Goal: Navigation & Orientation: Find specific page/section

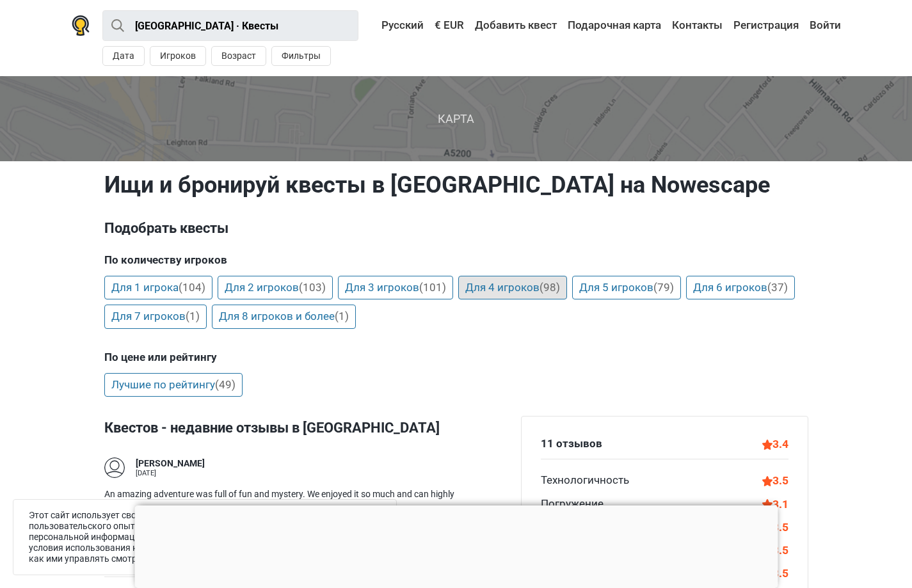
click at [503, 278] on link "Для 4 игроков (98)" at bounding box center [512, 288] width 109 height 24
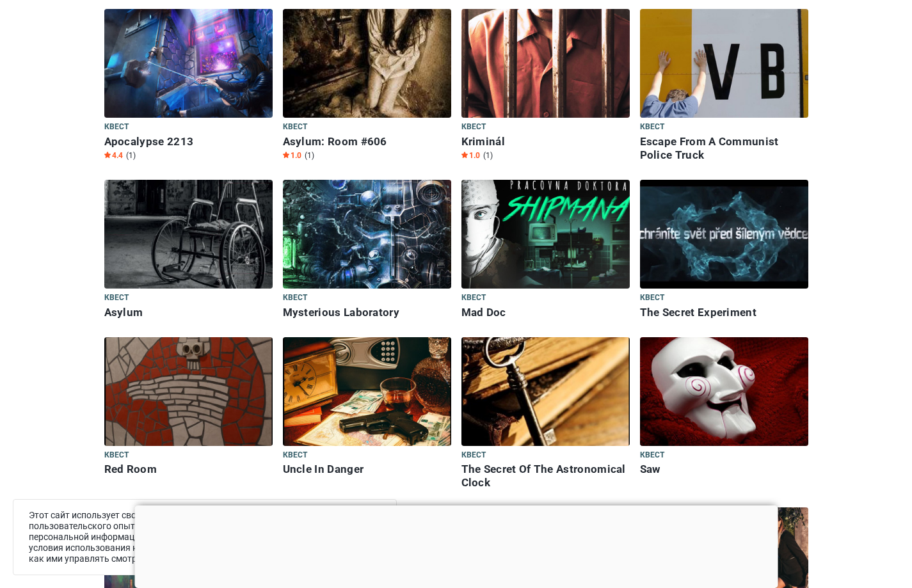
scroll to position [768, 0]
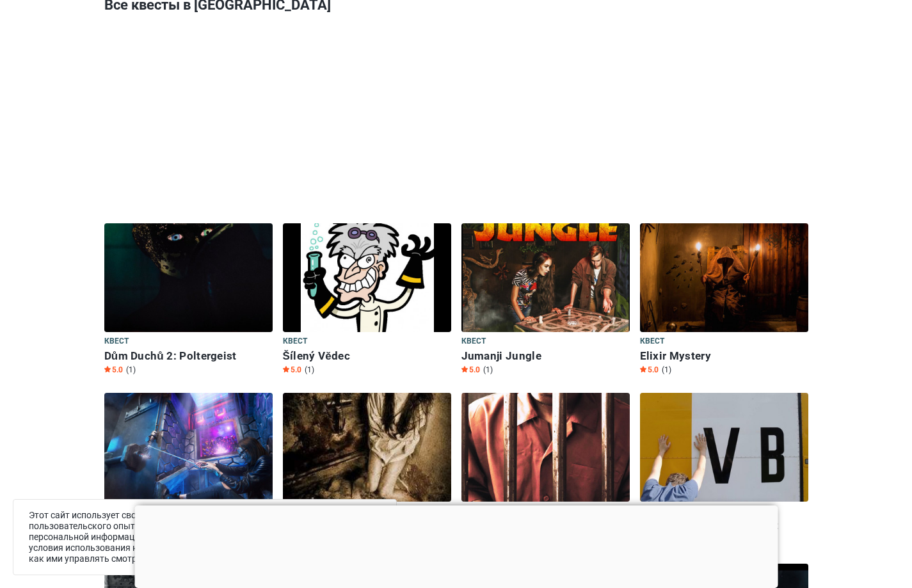
click at [232, 242] on img at bounding box center [188, 277] width 168 height 109
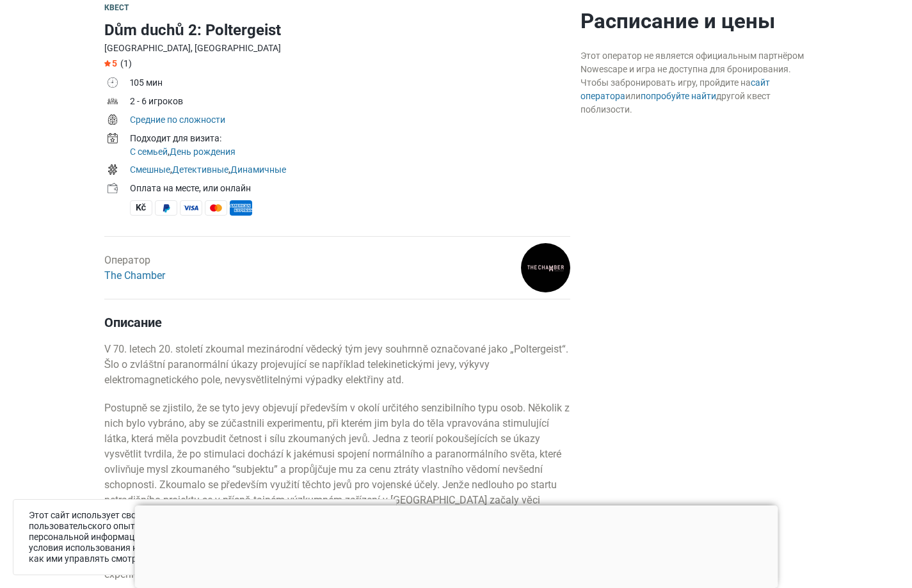
scroll to position [384, 0]
